Goal: Find specific page/section: Find specific page/section

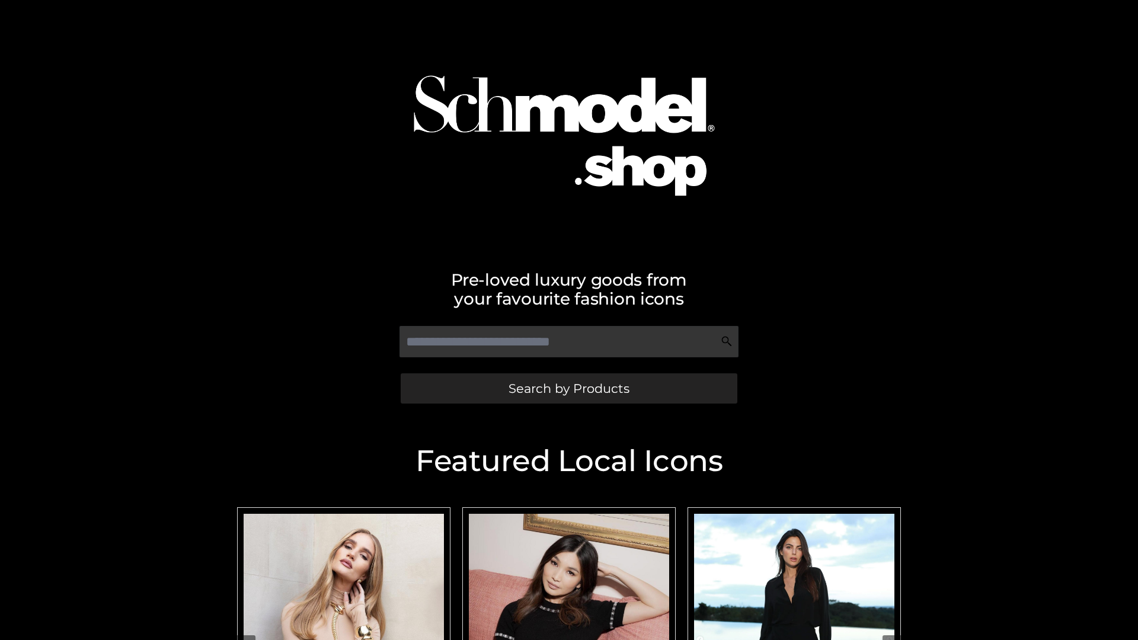
click at [568, 388] on span "Search by Products" at bounding box center [568, 388] width 121 height 12
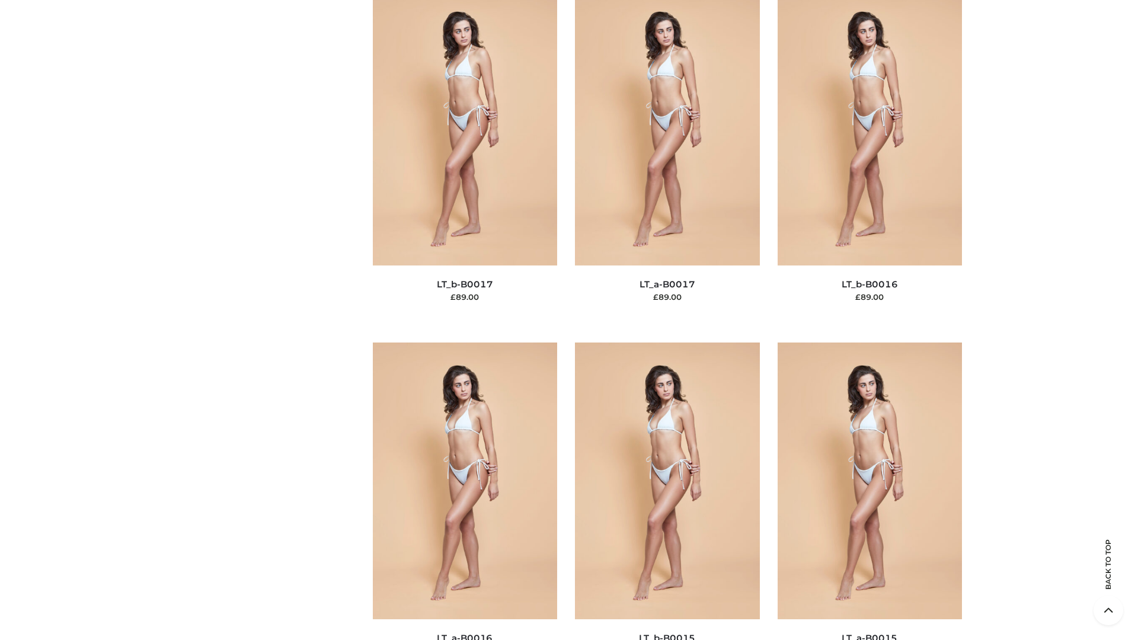
scroll to position [3894, 0]
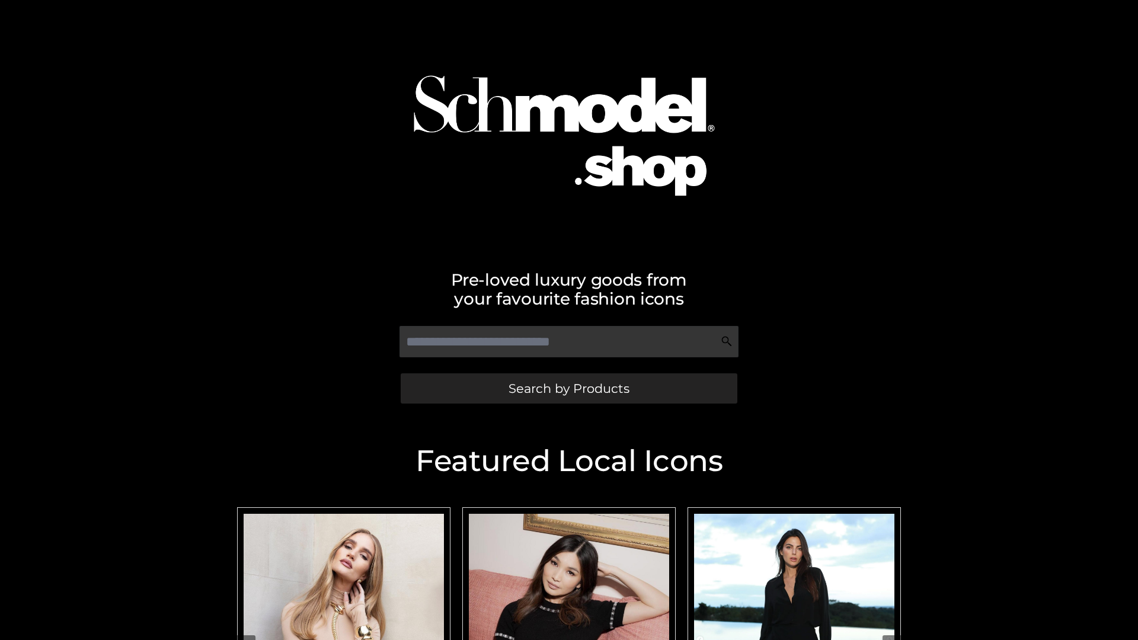
click at [568, 388] on span "Search by Products" at bounding box center [568, 388] width 121 height 12
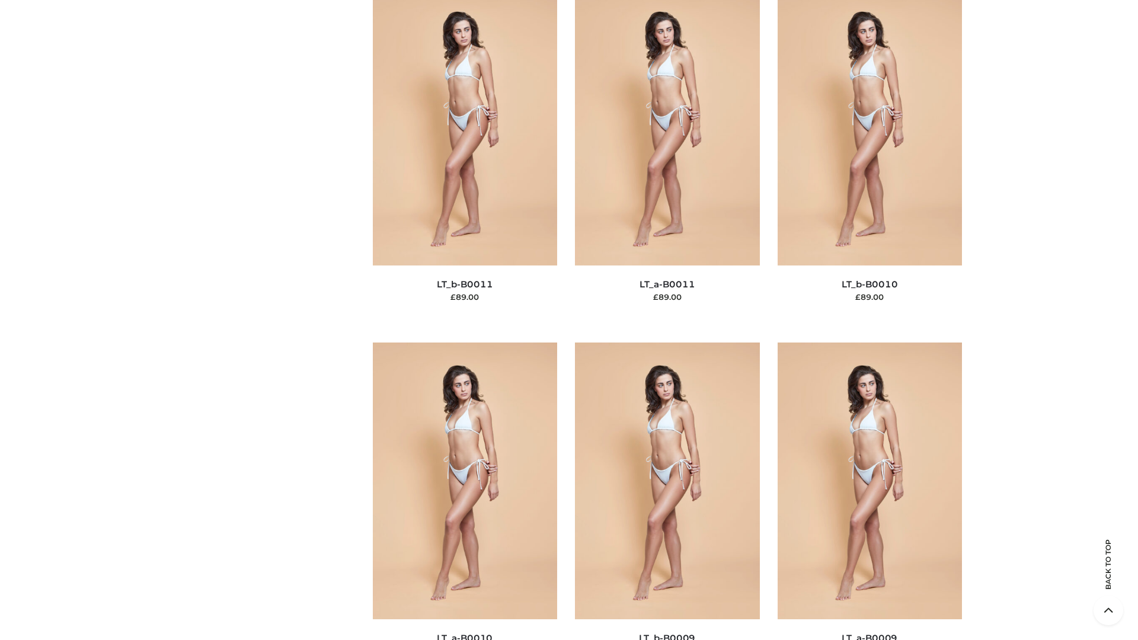
scroll to position [5322, 0]
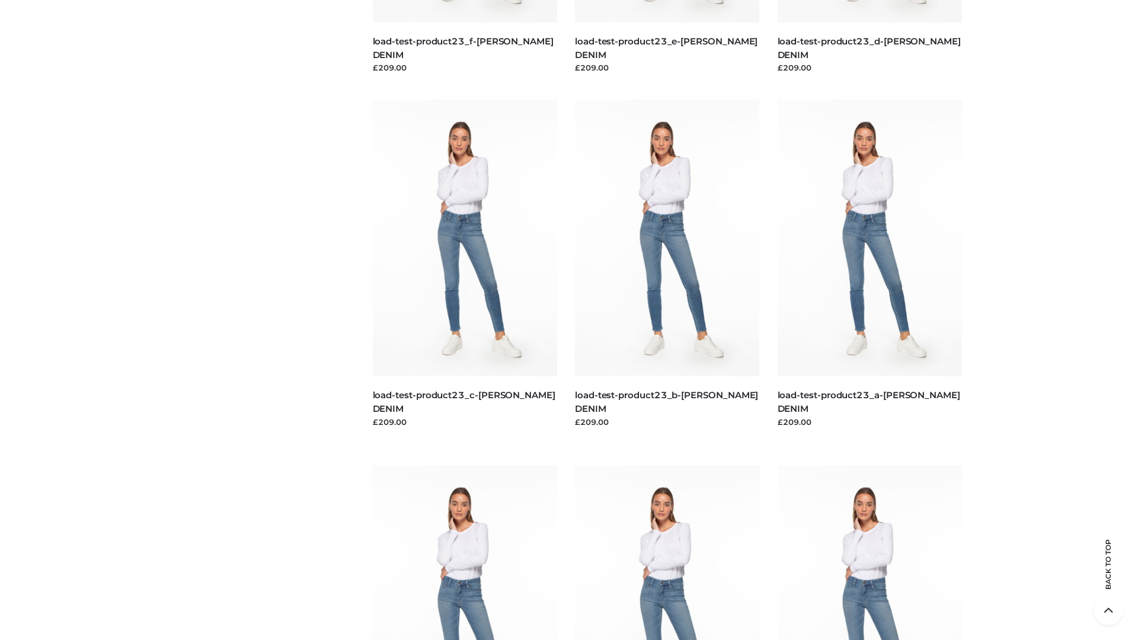
scroll to position [1039, 0]
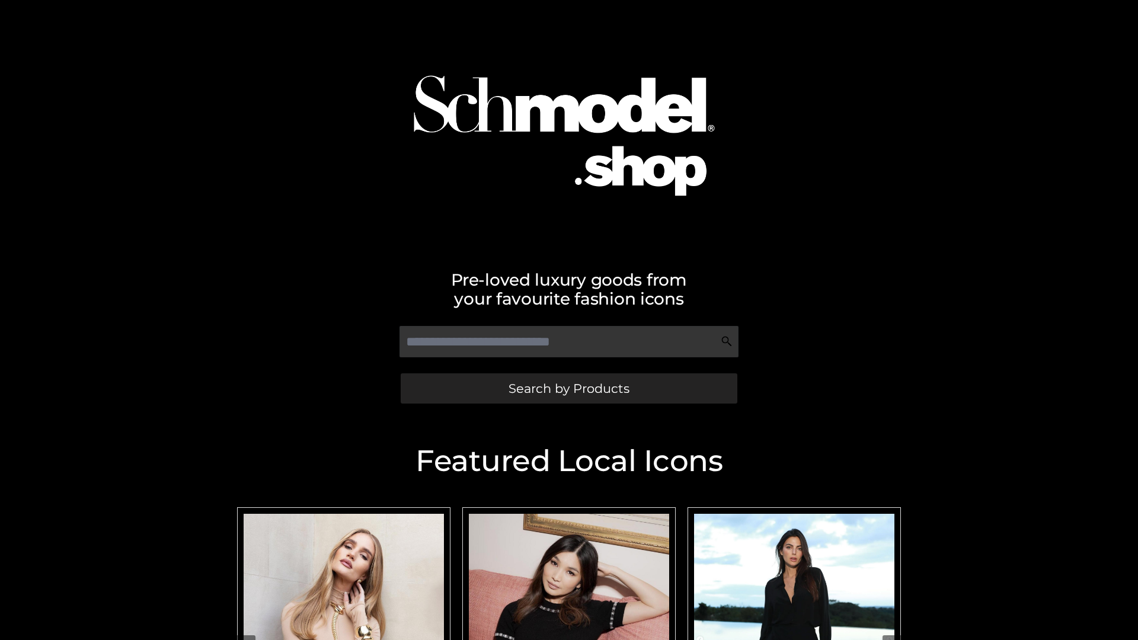
click at [568, 388] on span "Search by Products" at bounding box center [568, 388] width 121 height 12
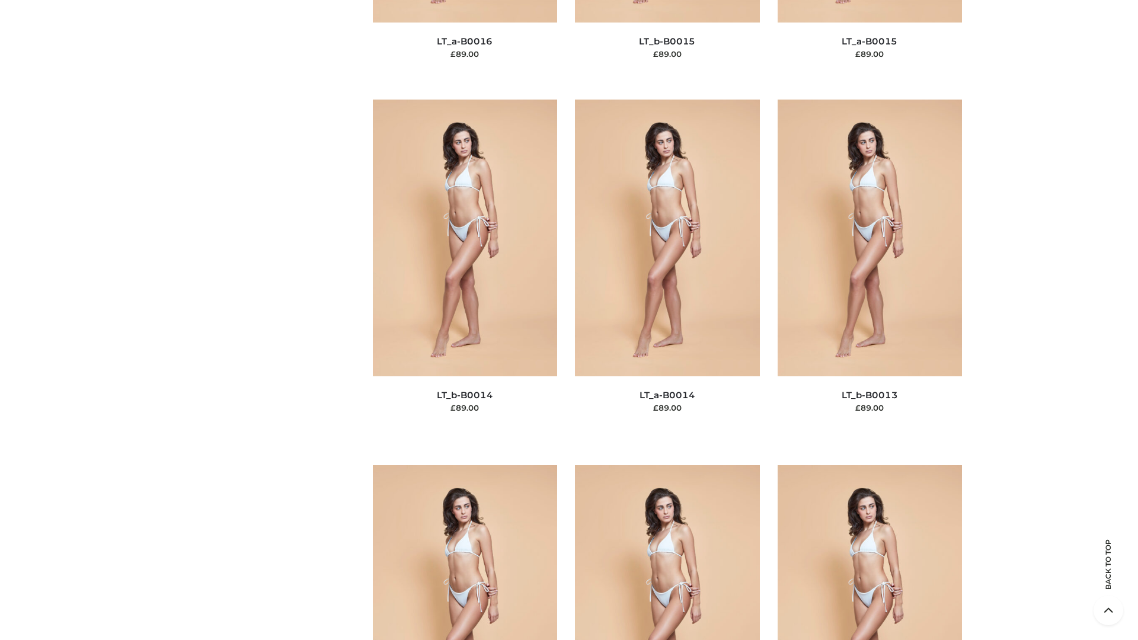
scroll to position [4214, 0]
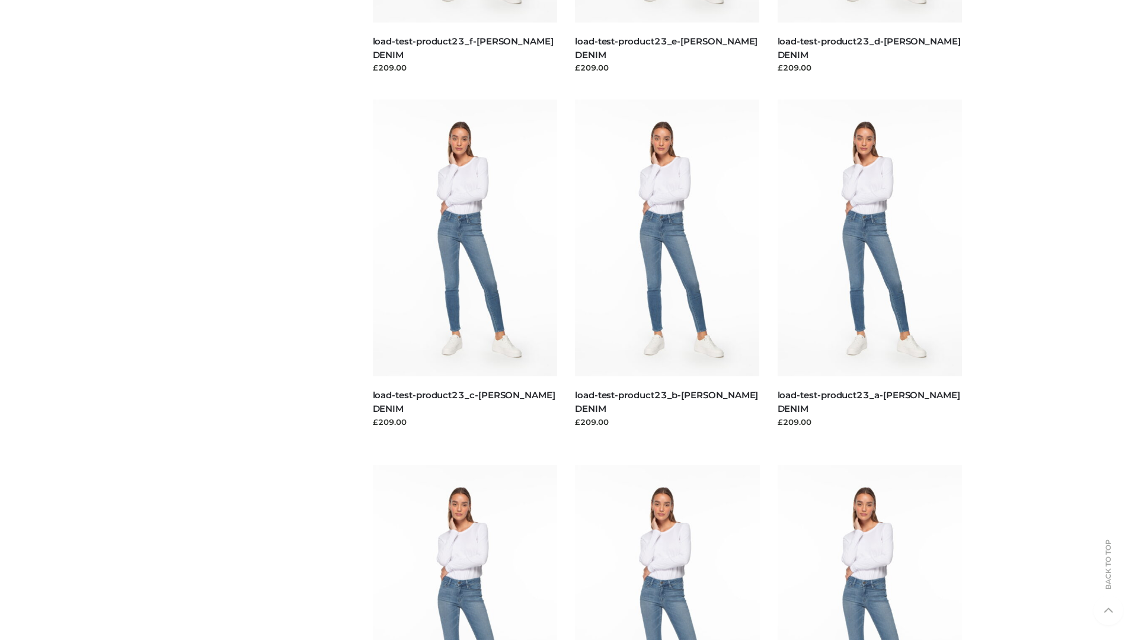
scroll to position [1039, 0]
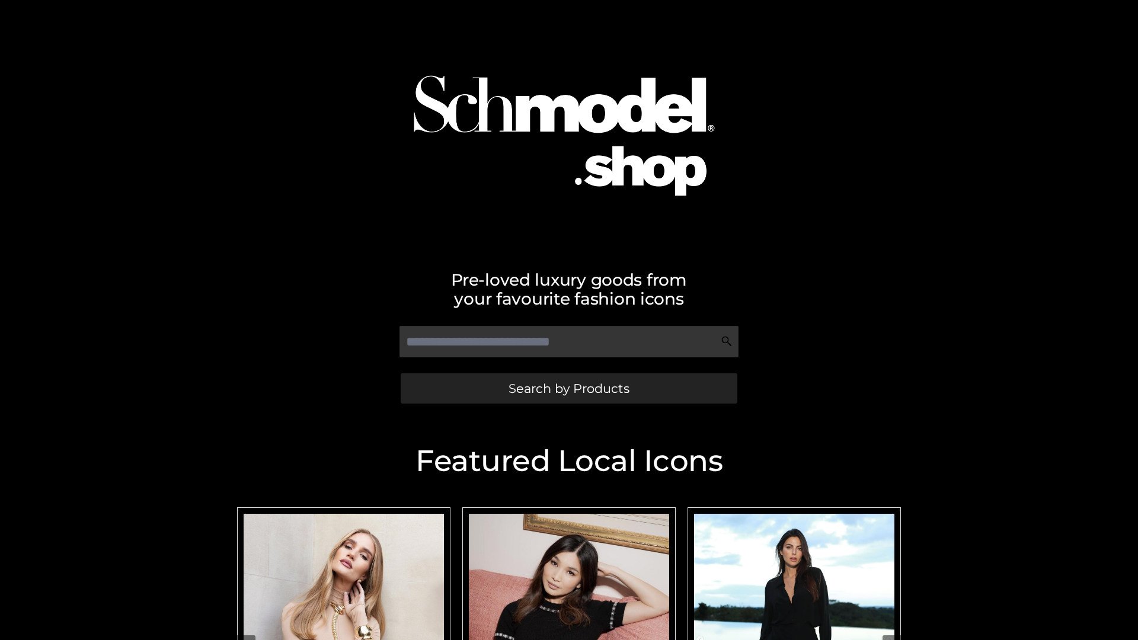
click at [568, 388] on span "Search by Products" at bounding box center [568, 388] width 121 height 12
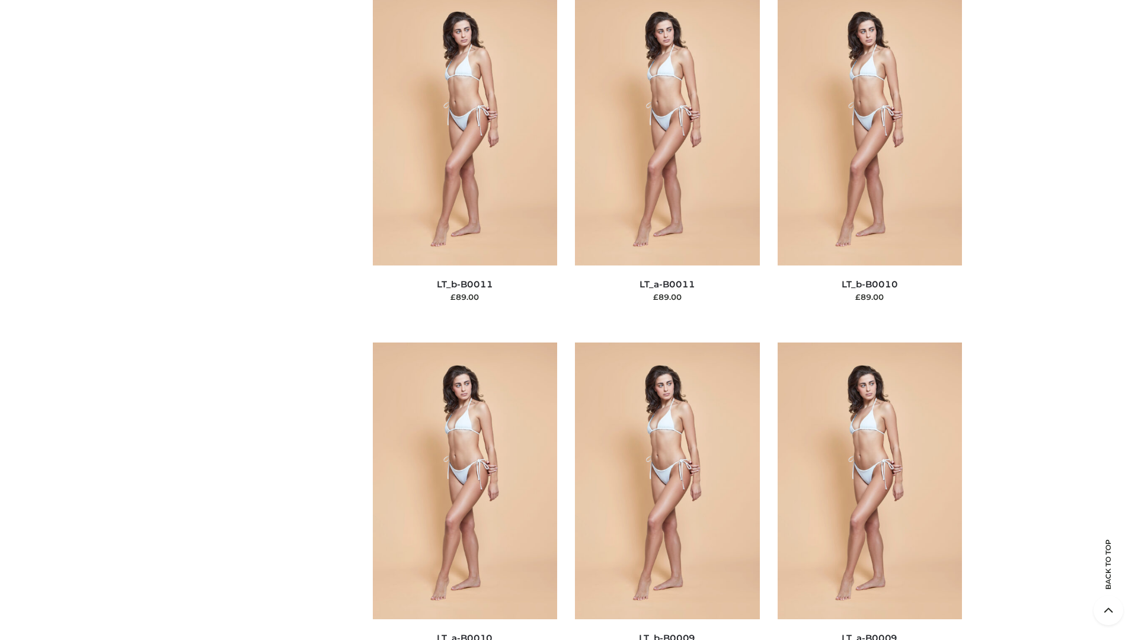
scroll to position [5322, 0]
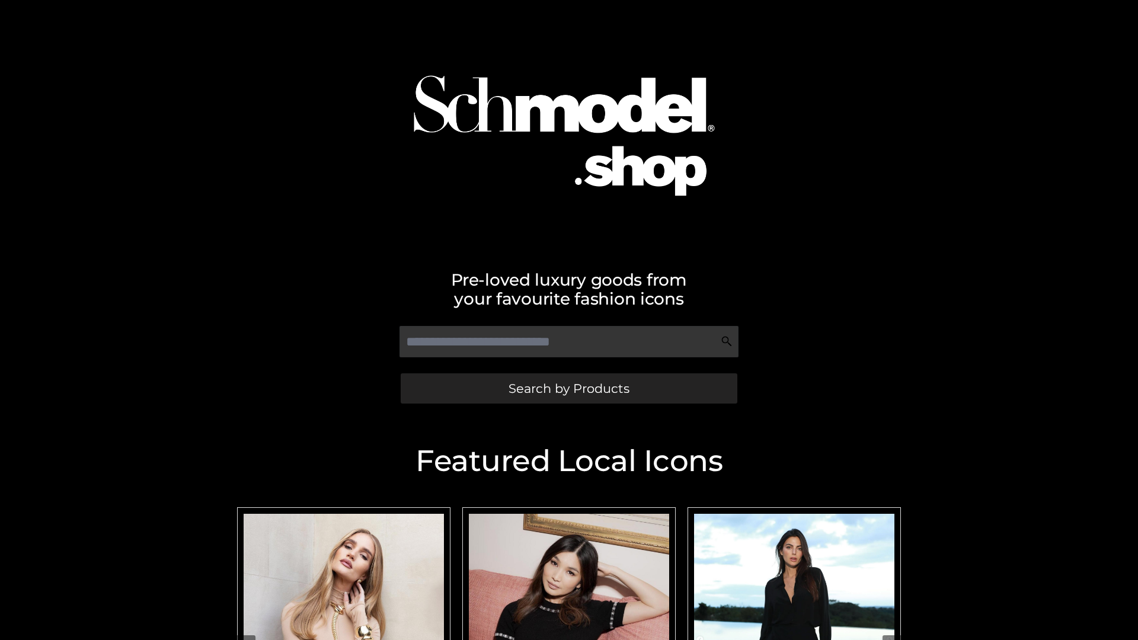
click at [568, 388] on span "Search by Products" at bounding box center [568, 388] width 121 height 12
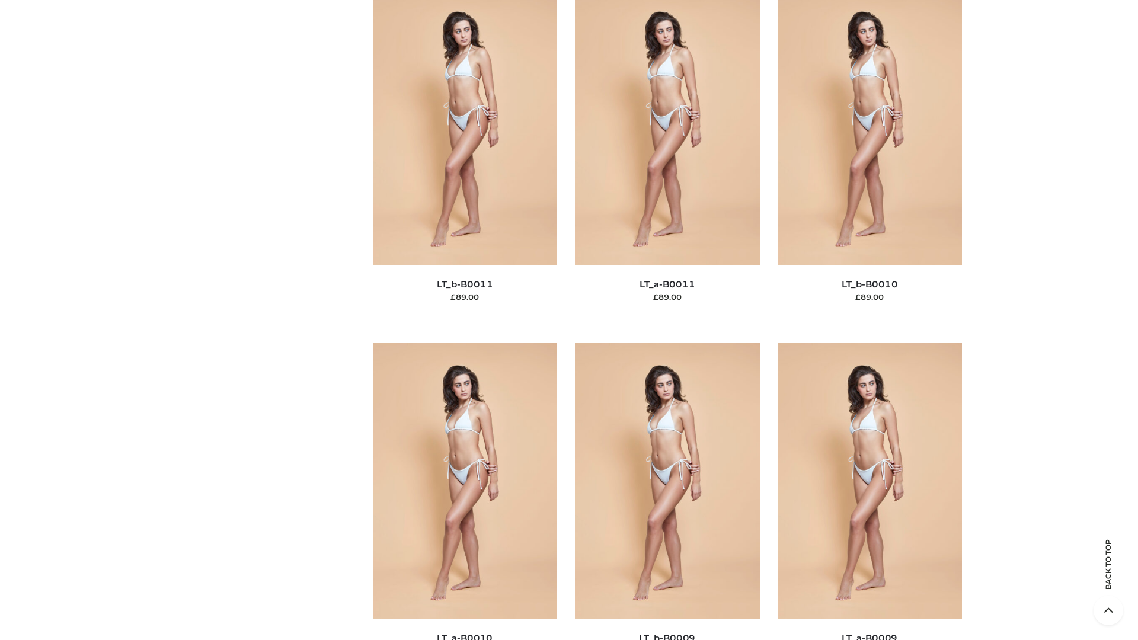
scroll to position [5322, 0]
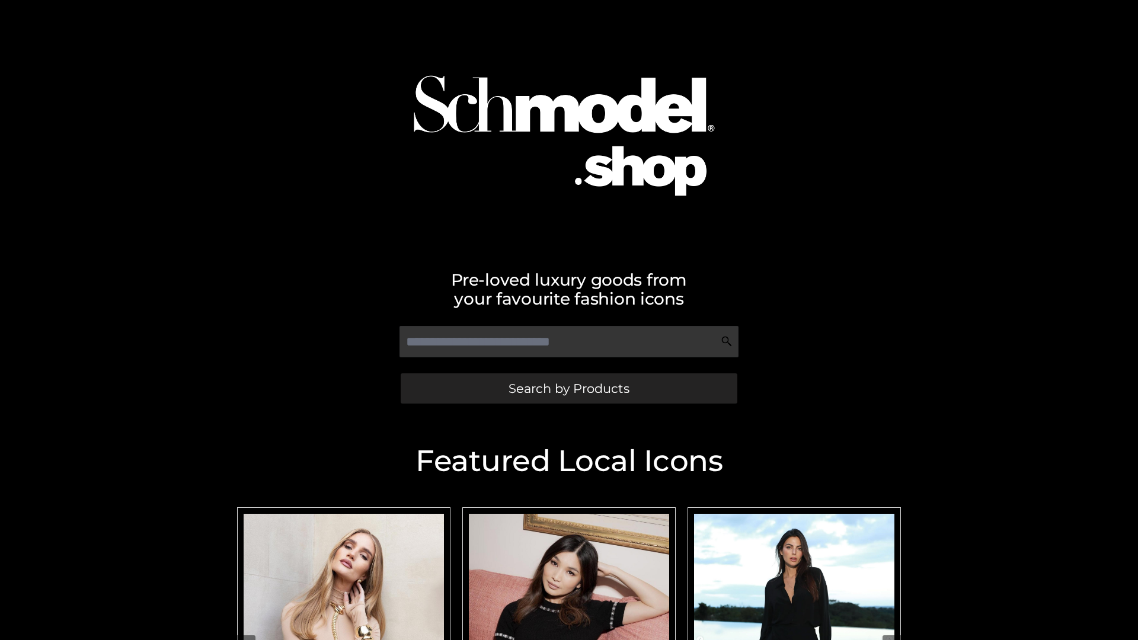
click at [568, 388] on span "Search by Products" at bounding box center [568, 388] width 121 height 12
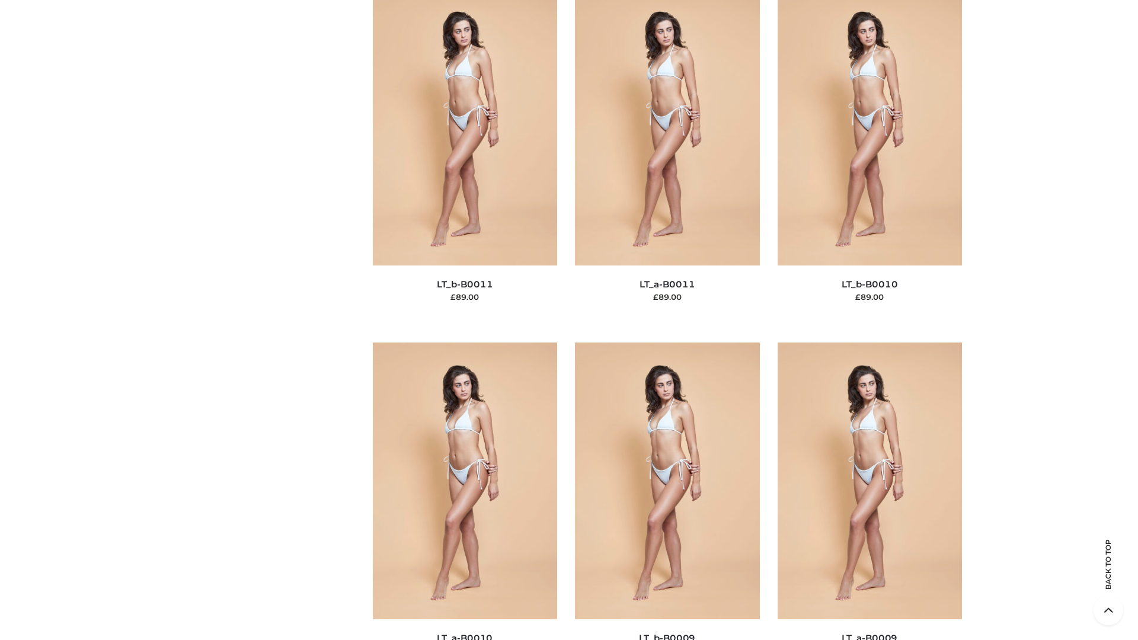
scroll to position [5322, 0]
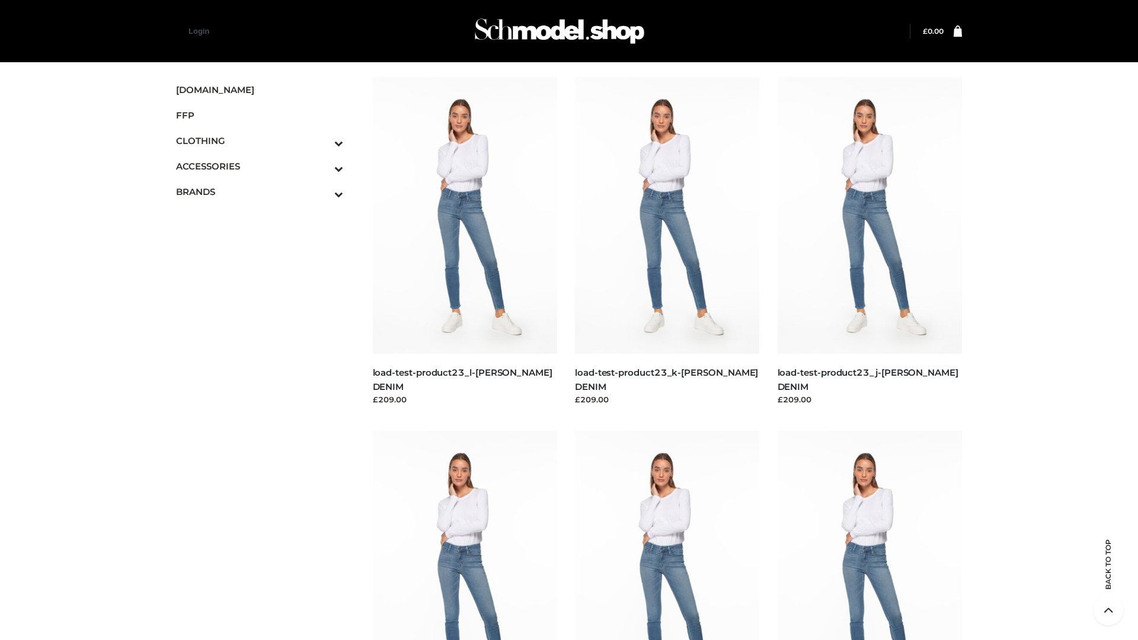
scroll to position [1039, 0]
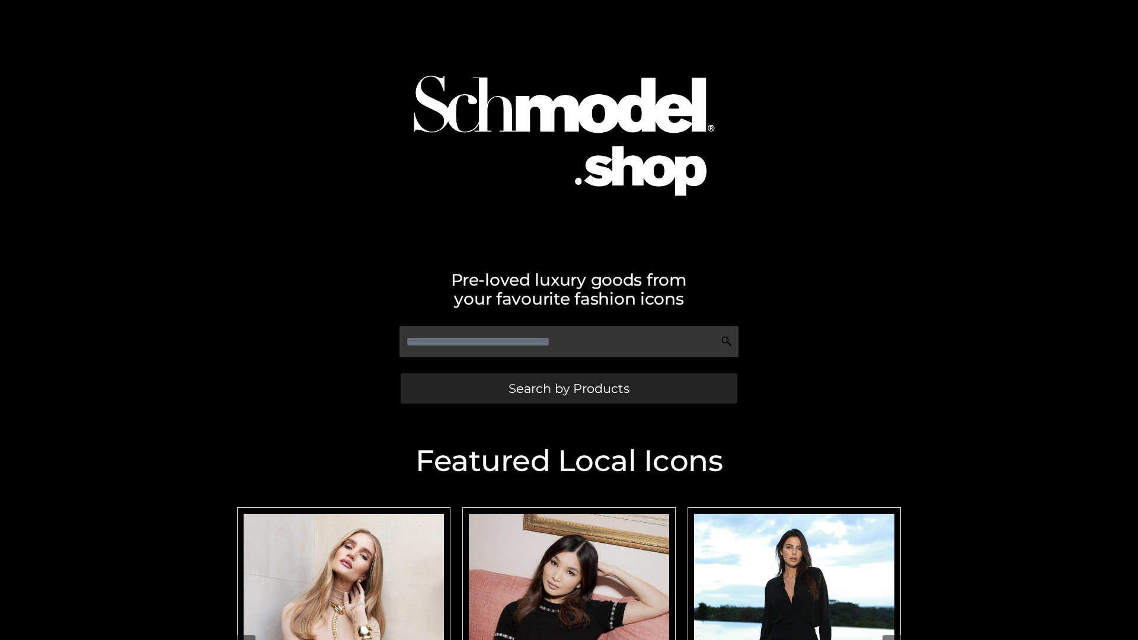
click at [568, 388] on span "Search by Products" at bounding box center [568, 388] width 121 height 12
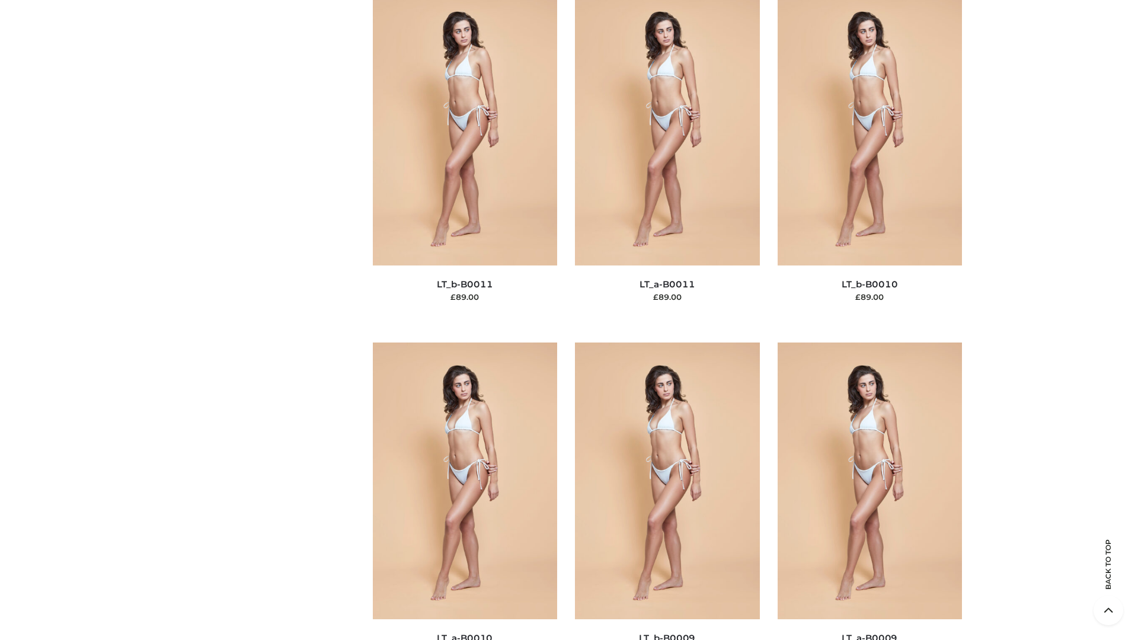
scroll to position [5322, 0]
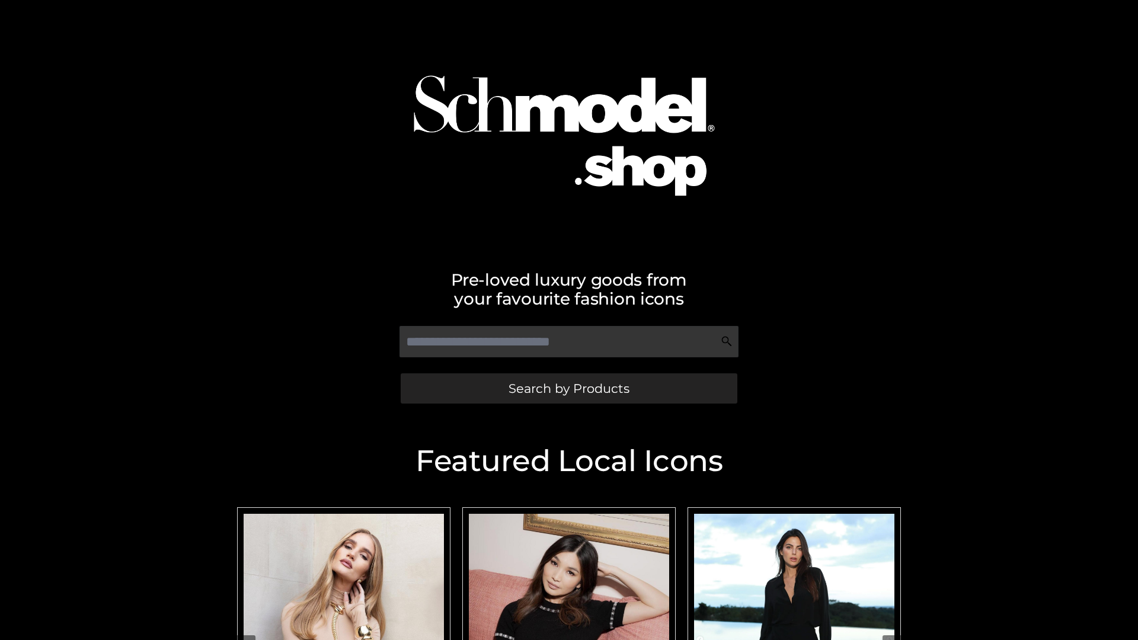
click at [568, 388] on span "Search by Products" at bounding box center [568, 388] width 121 height 12
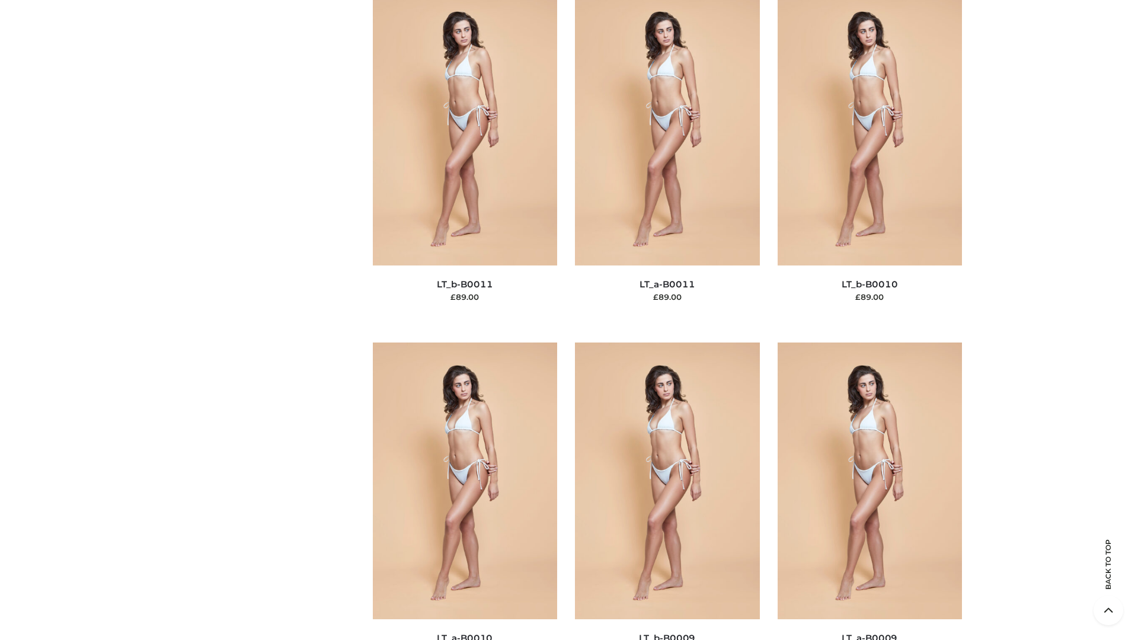
scroll to position [5322, 0]
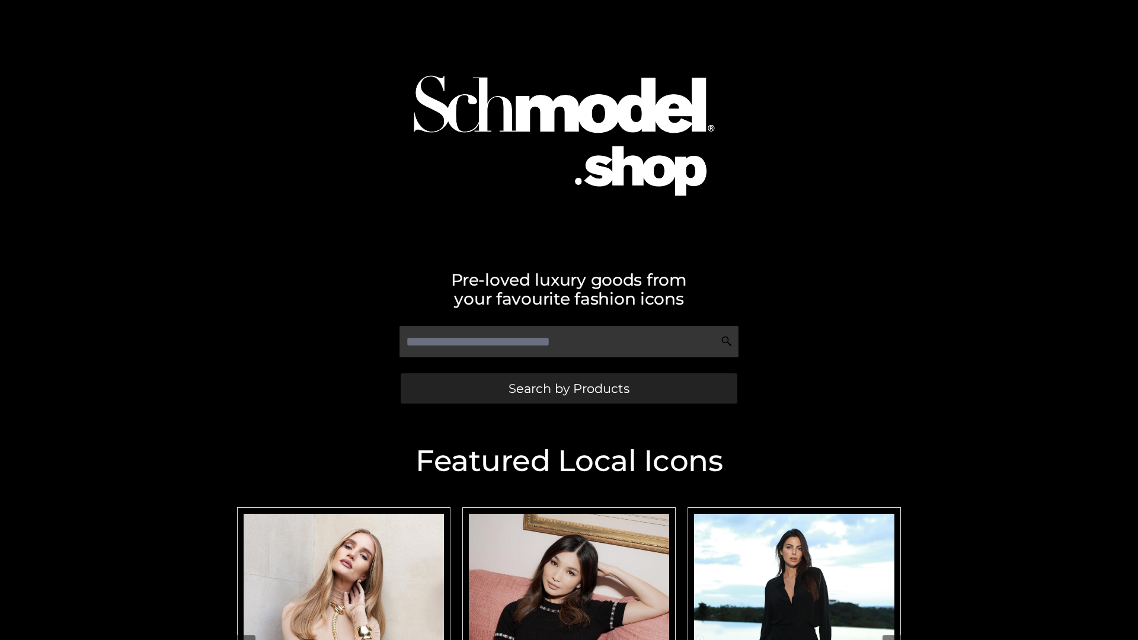
click at [568, 388] on span "Search by Products" at bounding box center [568, 388] width 121 height 12
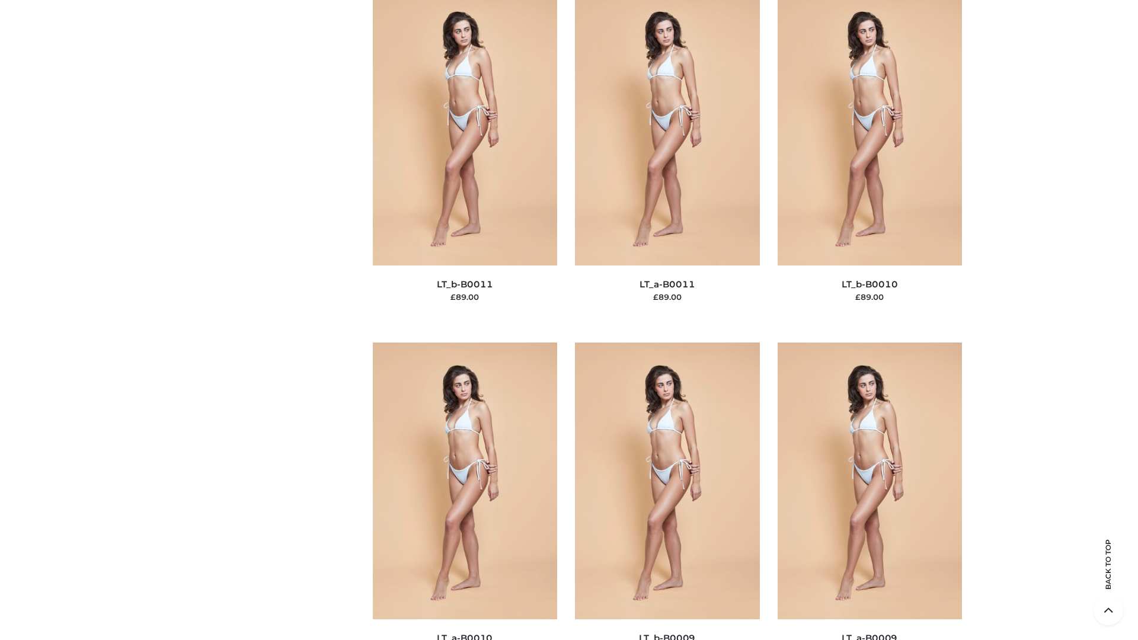
scroll to position [5322, 0]
